Goal: Information Seeking & Learning: Learn about a topic

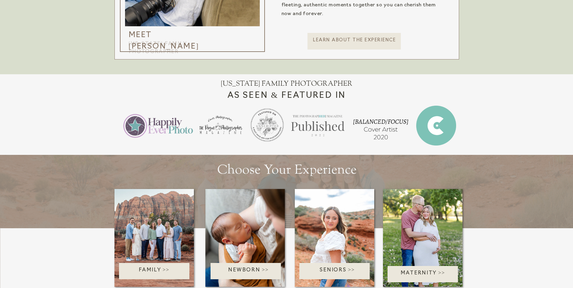
scroll to position [604, 0]
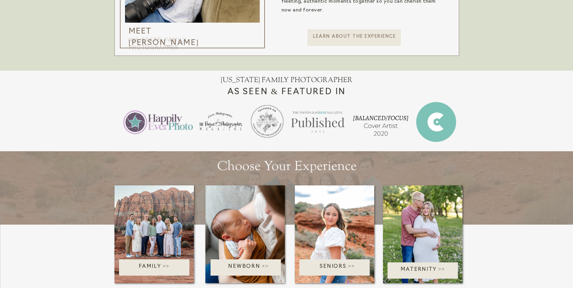
click at [152, 263] on p "Family >>" at bounding box center [154, 268] width 86 height 10
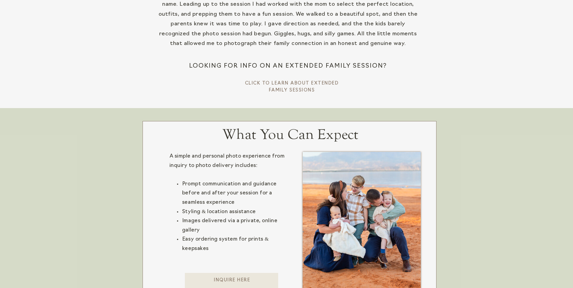
scroll to position [242, 0]
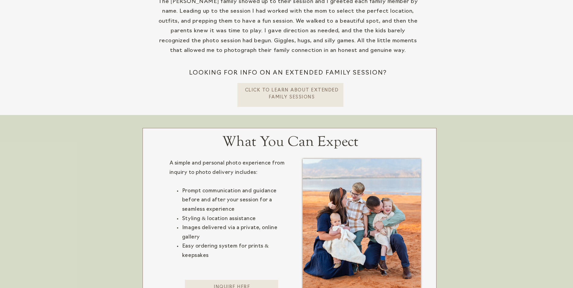
click at [291, 89] on p "CLick To learn about extended Family Sessions" at bounding box center [292, 93] width 95 height 12
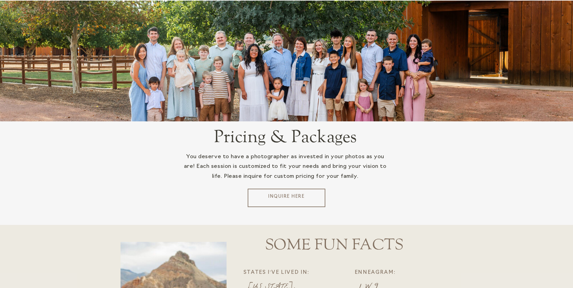
scroll to position [1178, 0]
